Goal: Find contact information: Find contact information

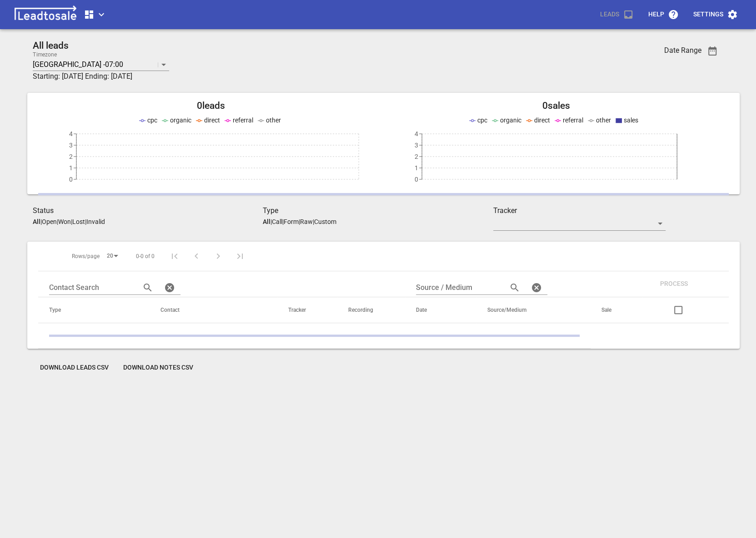
scroll to position [2, 0]
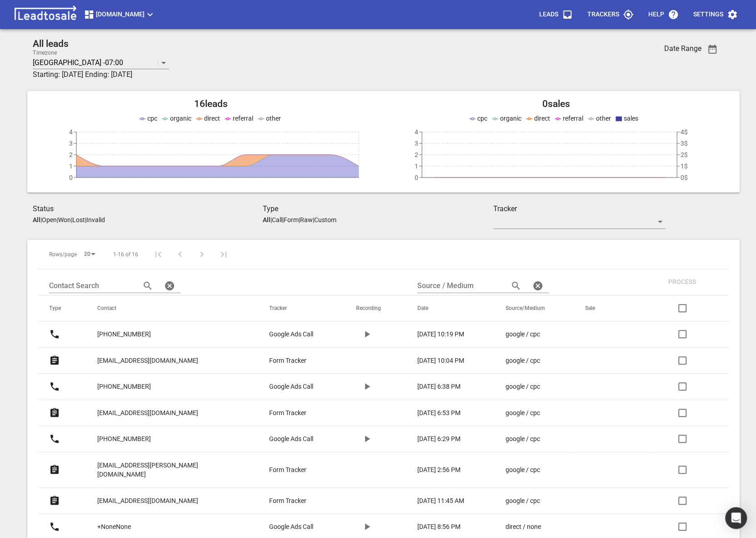
click at [111, 14] on span "Design2renovate.co.nz" at bounding box center [120, 14] width 72 height 11
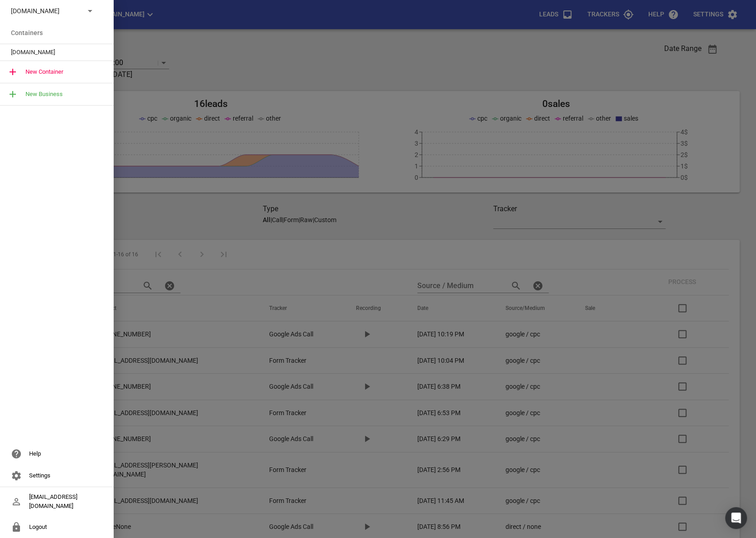
click at [87, 13] on icon at bounding box center [90, 10] width 11 height 11
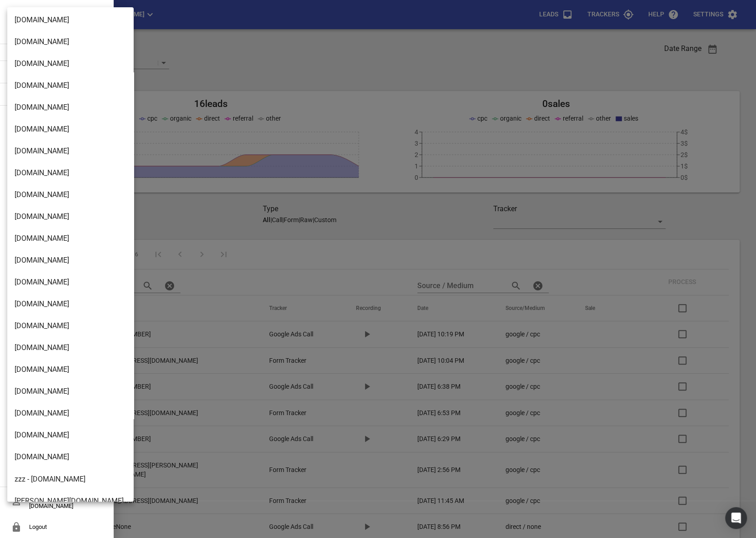
scroll to position [738, 0]
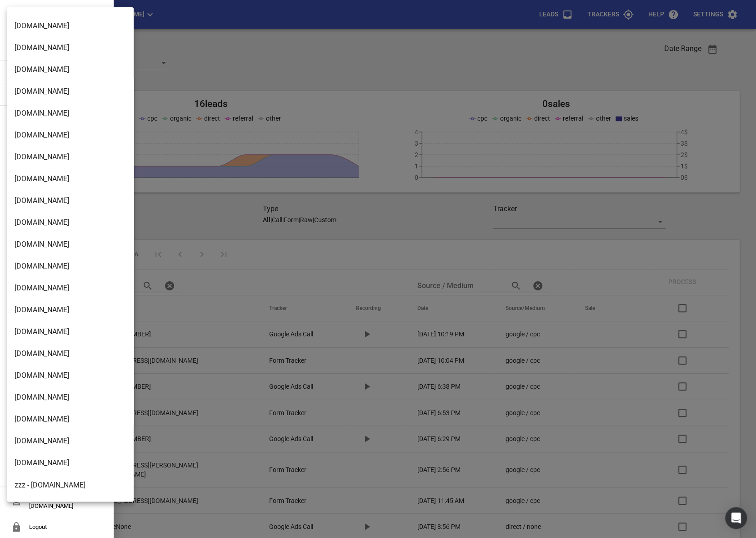
click at [53, 161] on li "[DOMAIN_NAME]" at bounding box center [70, 157] width 126 height 22
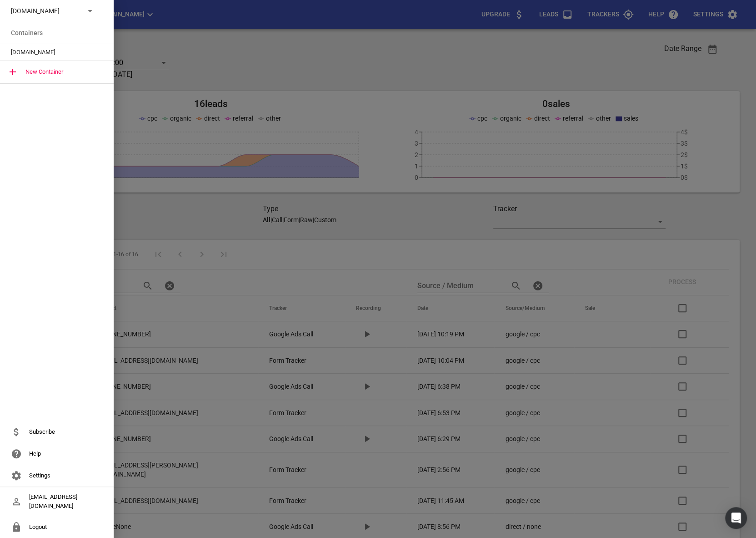
click at [39, 49] on span "[DOMAIN_NAME]" at bounding box center [53, 52] width 85 height 9
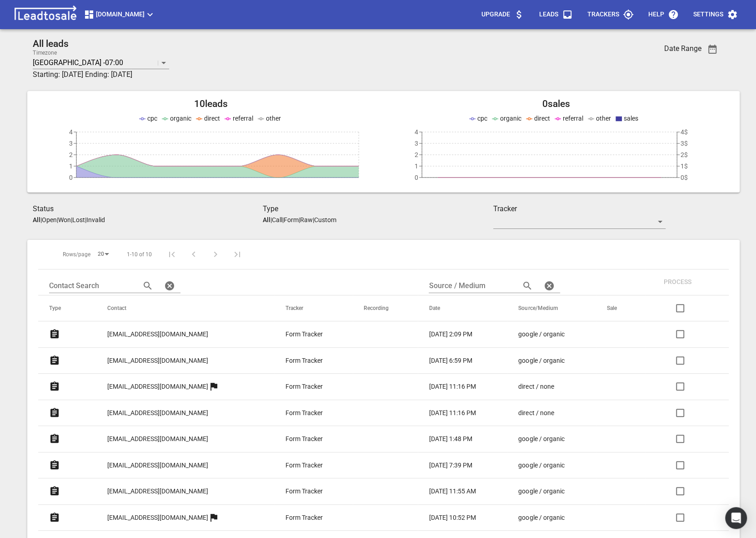
click at [135, 330] on p "[EMAIL_ADDRESS][DOMAIN_NAME]" at bounding box center [157, 334] width 101 height 10
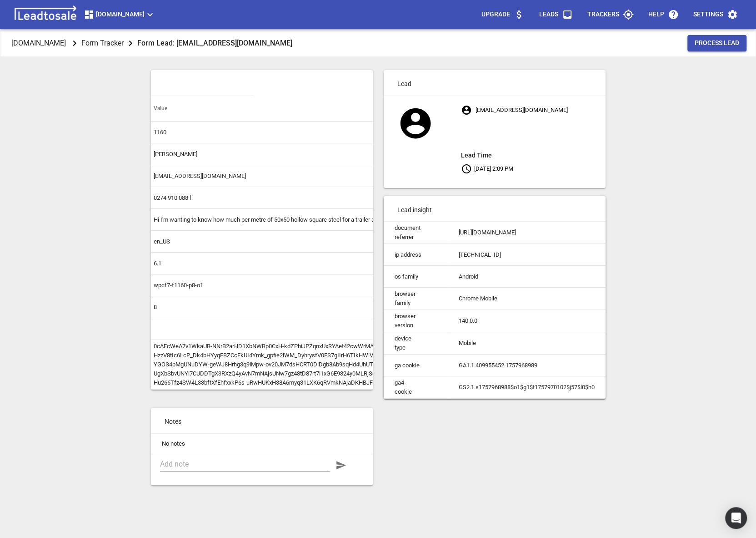
scroll to position [0, 133]
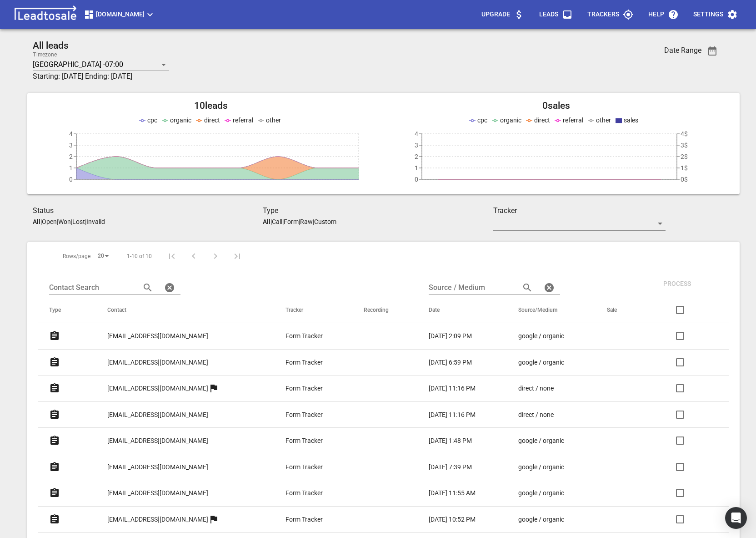
scroll to position [2, 0]
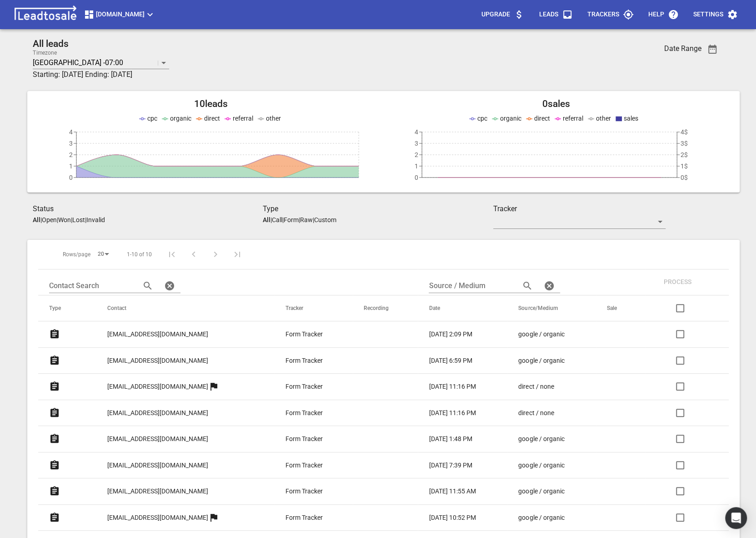
click at [138, 357] on p "[EMAIL_ADDRESS][DOMAIN_NAME]" at bounding box center [157, 361] width 101 height 10
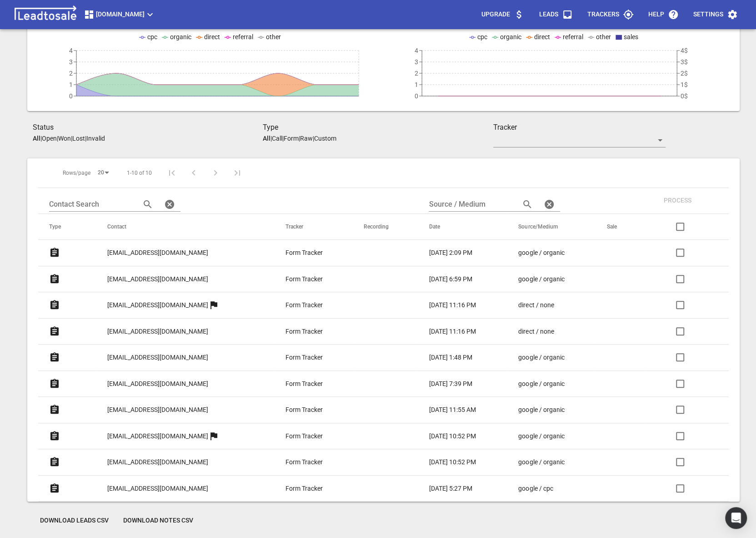
click at [125, 331] on p "[EMAIL_ADDRESS][DOMAIN_NAME]" at bounding box center [157, 332] width 101 height 10
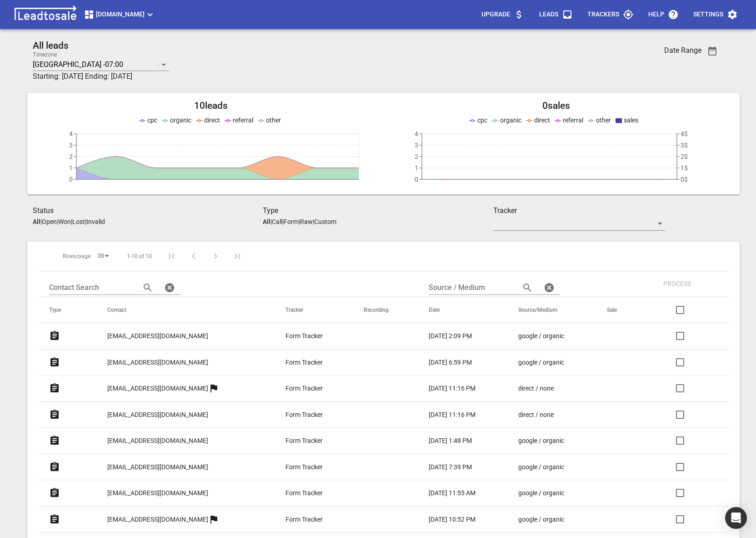
scroll to position [83, 0]
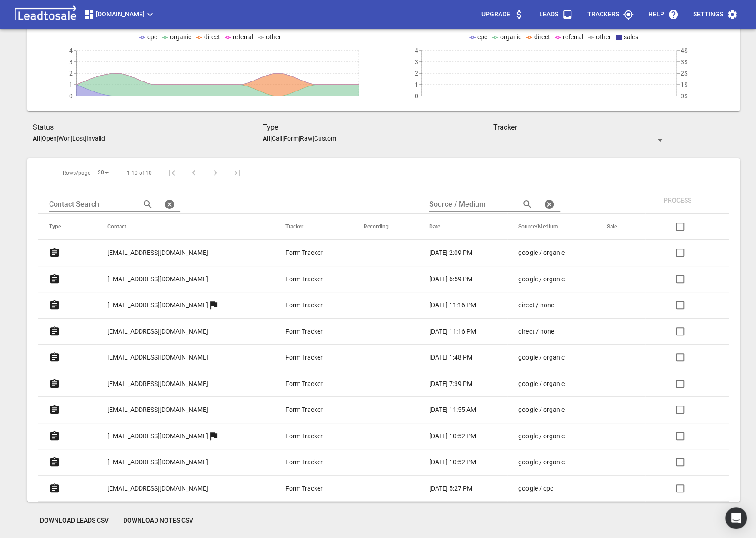
click at [129, 356] on p "[EMAIL_ADDRESS][DOMAIN_NAME]" at bounding box center [157, 357] width 101 height 10
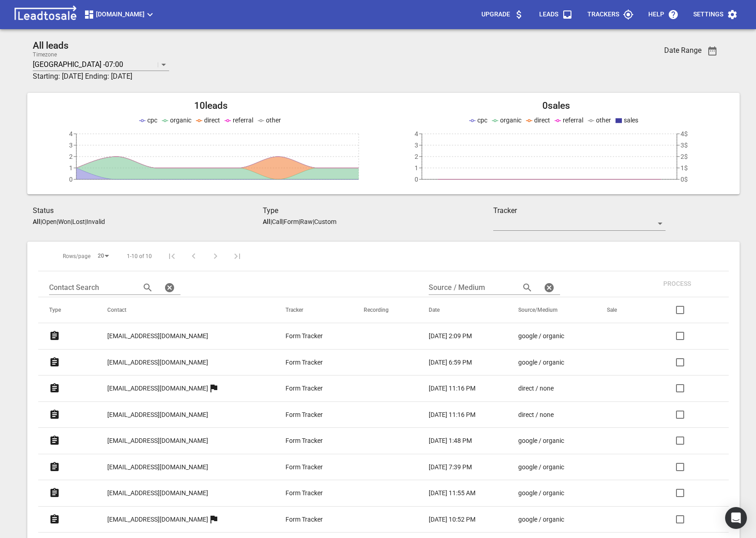
scroll to position [83, 0]
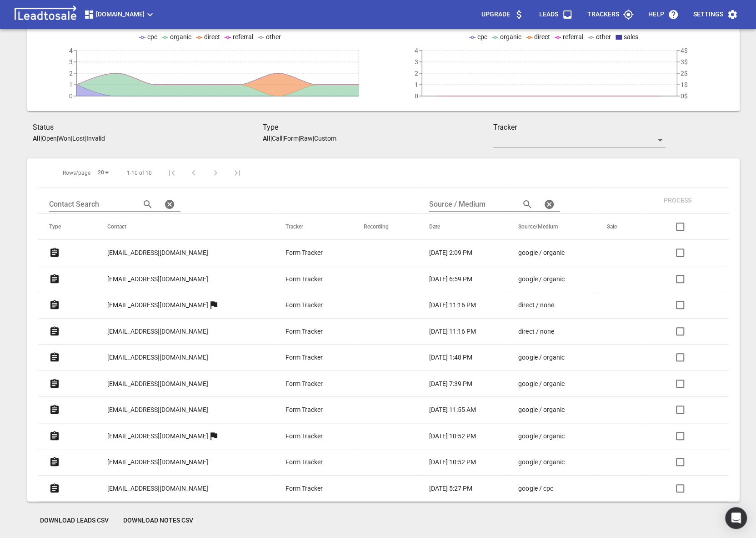
click at [147, 300] on p "[EMAIL_ADDRESS][DOMAIN_NAME]" at bounding box center [157, 305] width 101 height 10
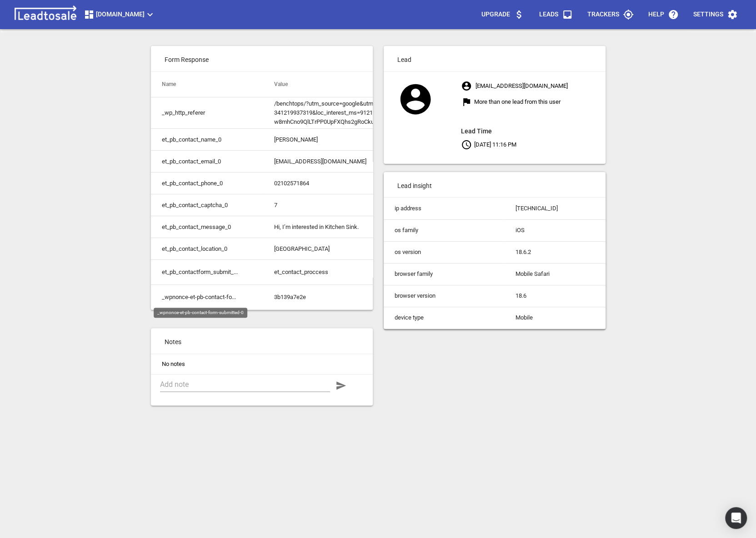
scroll to position [29, 0]
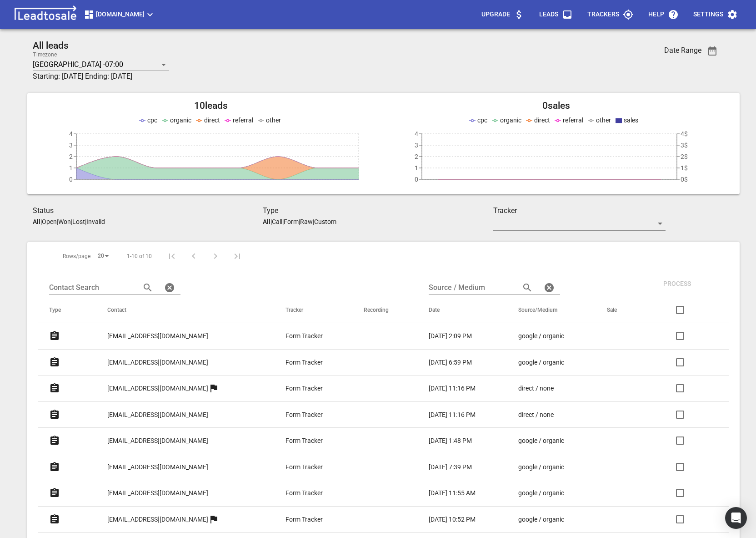
scroll to position [83, 0]
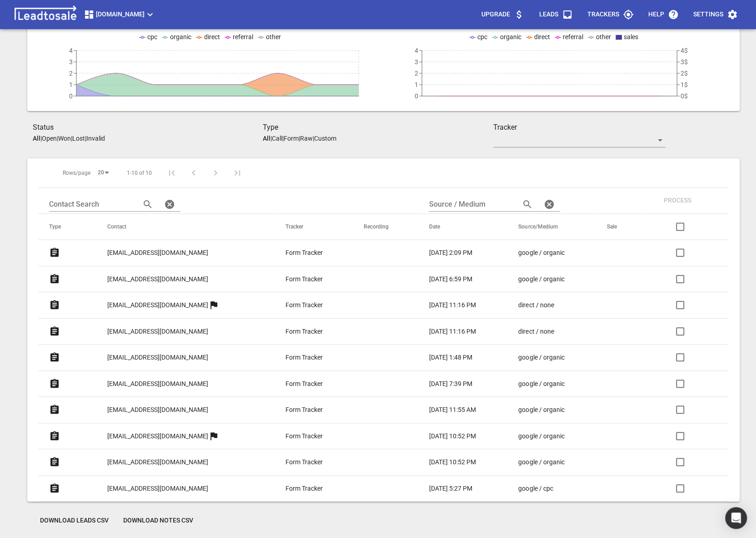
click at [134, 481] on link "[EMAIL_ADDRESS][DOMAIN_NAME]" at bounding box center [157, 488] width 101 height 22
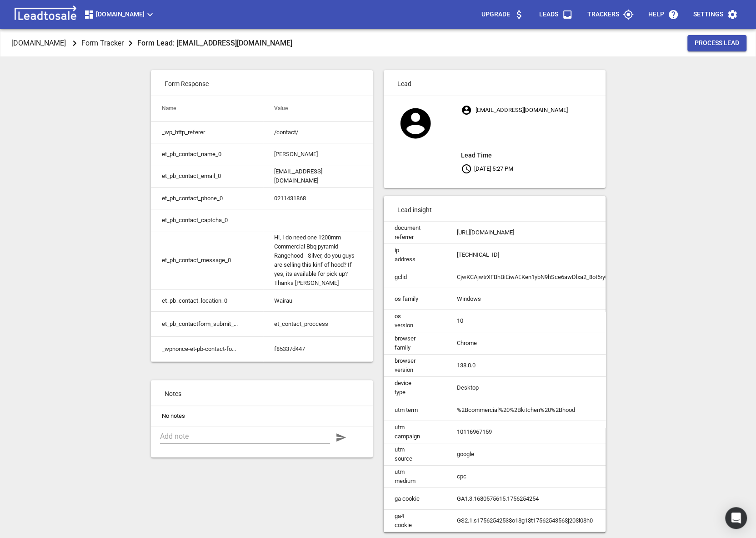
scroll to position [0, 0]
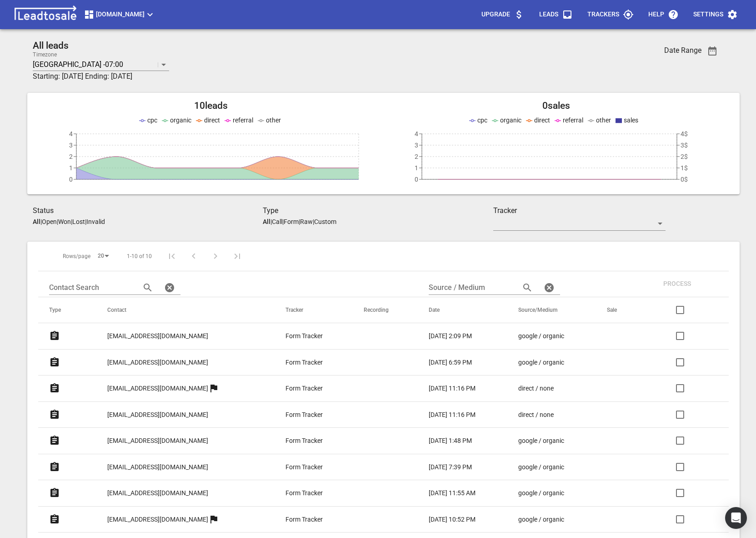
scroll to position [83, 0]
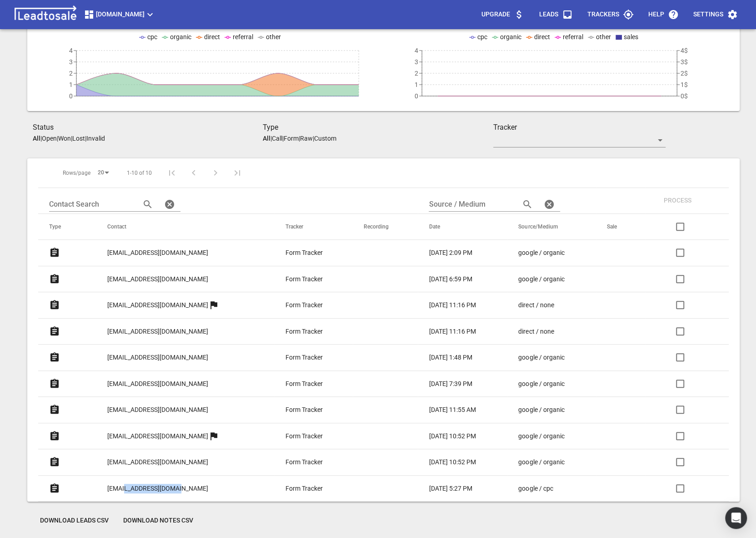
drag, startPoint x: 190, startPoint y: 482, endPoint x: 130, endPoint y: 484, distance: 60.1
click at [130, 484] on p "[EMAIL_ADDRESS][DOMAIN_NAME]" at bounding box center [178, 488] width 142 height 22
copy p "[DOMAIN_NAME]"
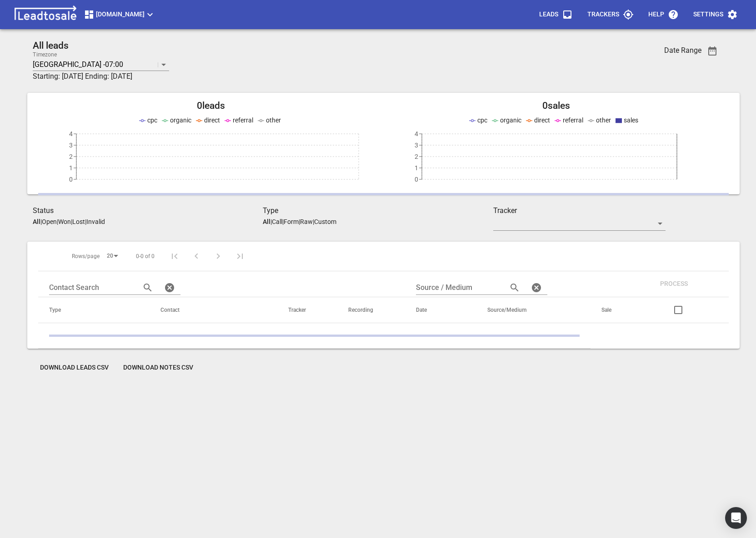
scroll to position [40, 0]
